Goal: Task Accomplishment & Management: Complete application form

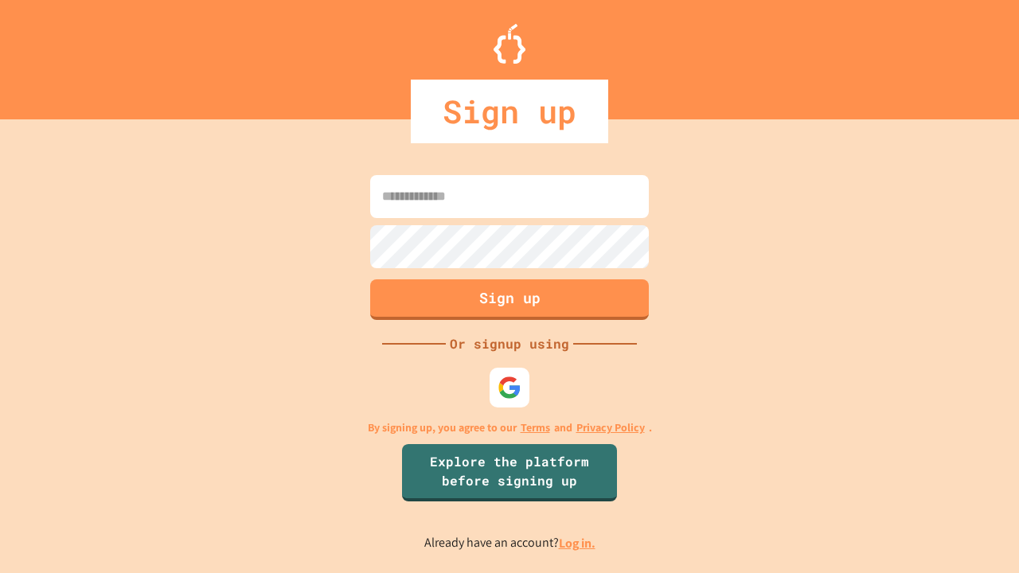
click at [578, 543] on link "Log in." at bounding box center [577, 543] width 37 height 17
